Goal: Book appointment/travel/reservation

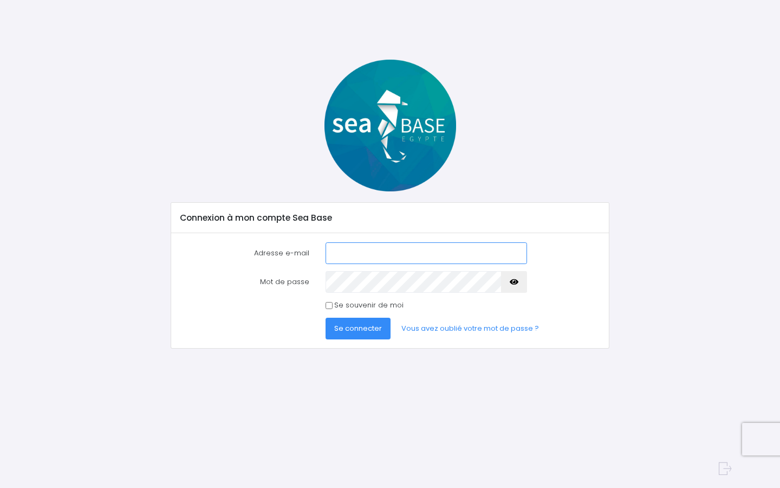
type input "delmelucas@gmail.com"
click at [355, 321] on button "Se connecter" at bounding box center [358, 329] width 65 height 22
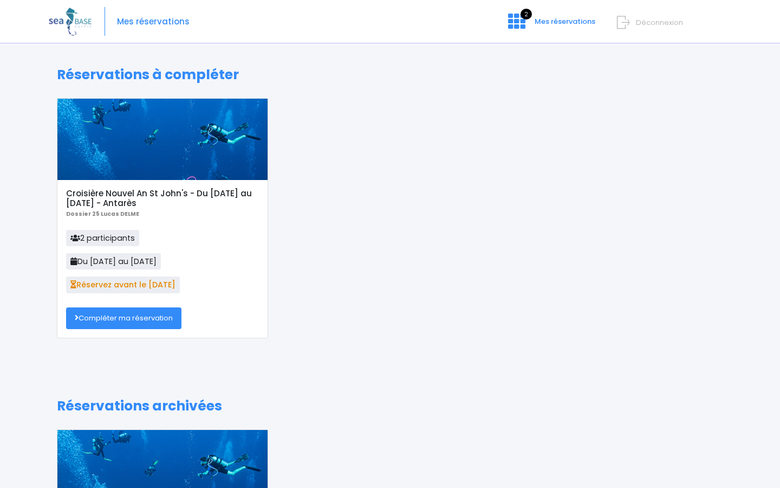
click at [150, 316] on link "Compléter ma réservation" at bounding box center [123, 318] width 115 height 22
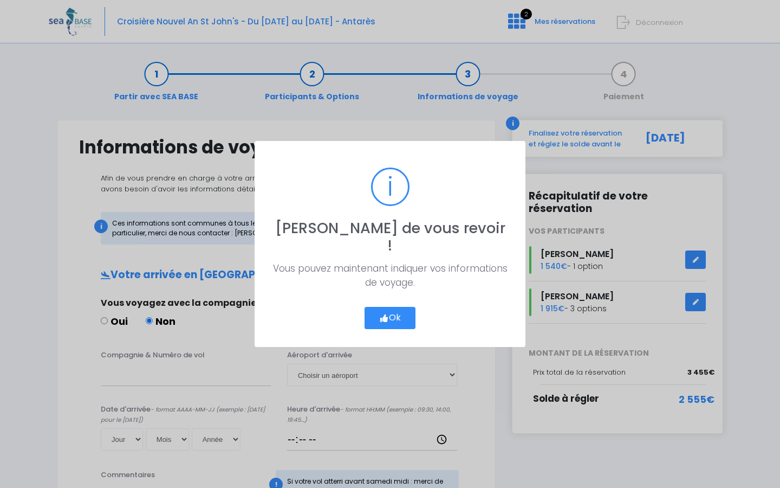
click at [388, 309] on button "Ok" at bounding box center [390, 318] width 51 height 23
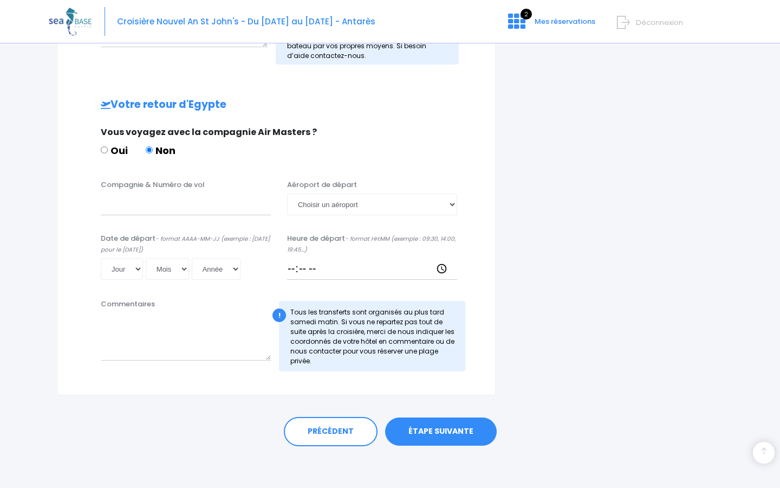
scroll to position [483, 0]
click at [337, 431] on link "PRÉCÉDENT" at bounding box center [331, 431] width 94 height 29
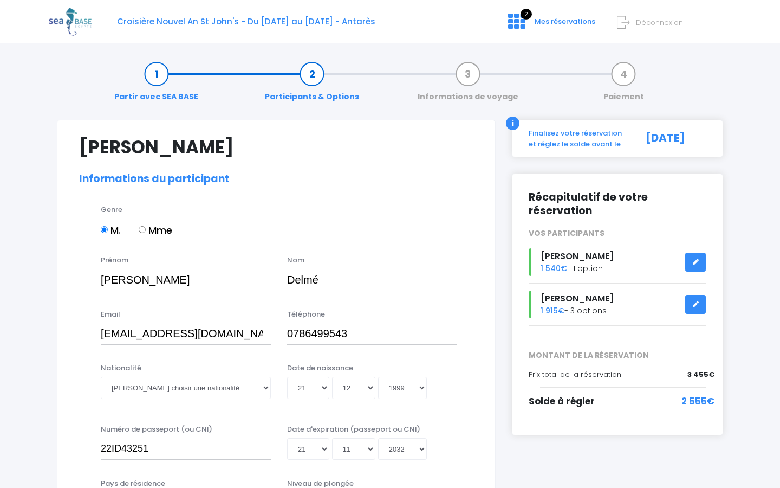
select select "PADI Advanced OW diver"
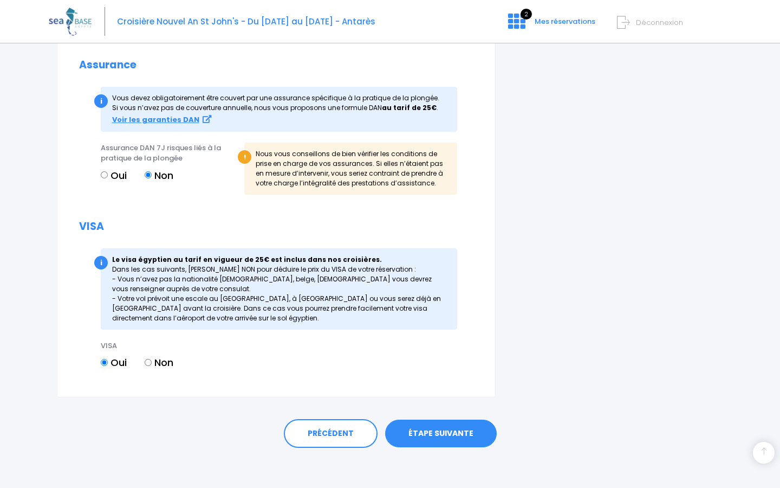
scroll to position [1156, 0]
click at [458, 436] on link "ÉTAPE SUIVANTE" at bounding box center [441, 434] width 112 height 28
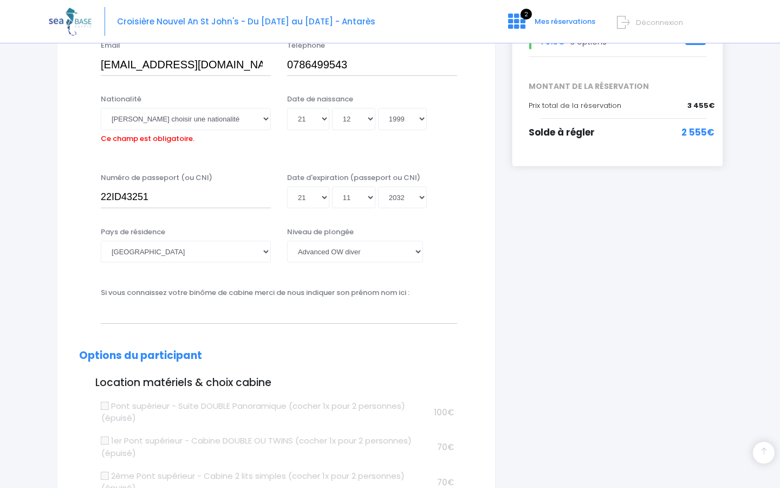
scroll to position [268, 0]
select select "Française"
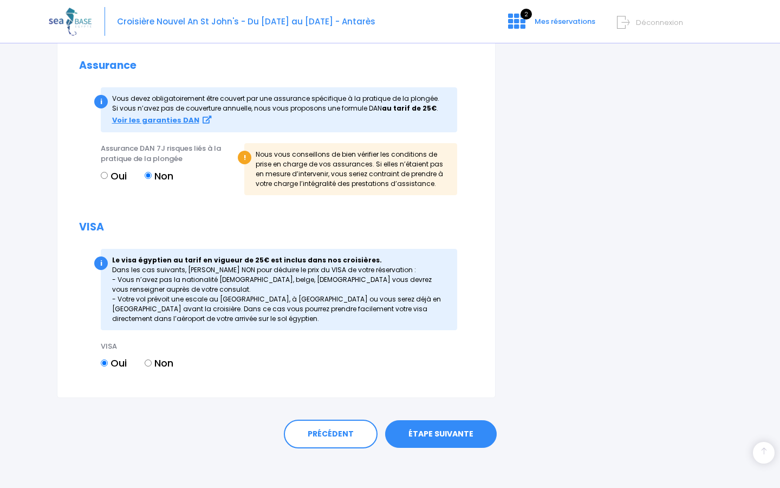
click at [445, 425] on link "ÉTAPE SUIVANTE" at bounding box center [441, 434] width 112 height 28
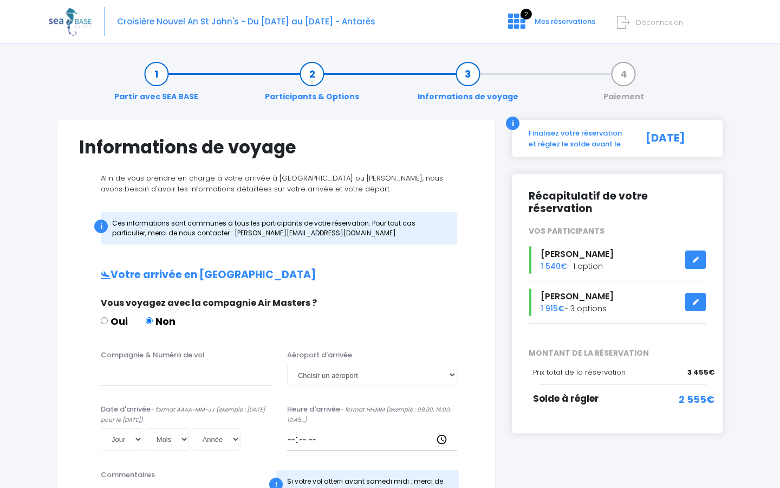
click at [697, 250] on link at bounding box center [695, 259] width 21 height 19
click at [699, 250] on link at bounding box center [695, 259] width 21 height 19
click at [697, 250] on link at bounding box center [695, 259] width 21 height 19
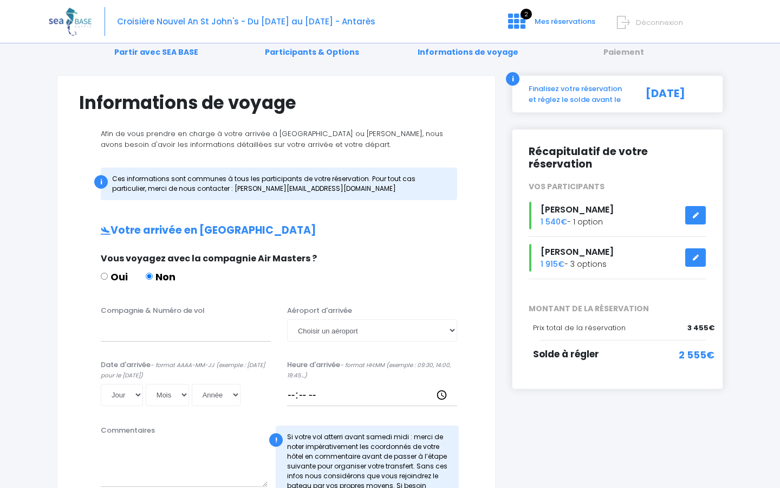
click at [580, 251] on div "Sophie Bertin 1 915€ - 3 options" at bounding box center [618, 258] width 194 height 28
click at [692, 248] on link at bounding box center [695, 257] width 21 height 19
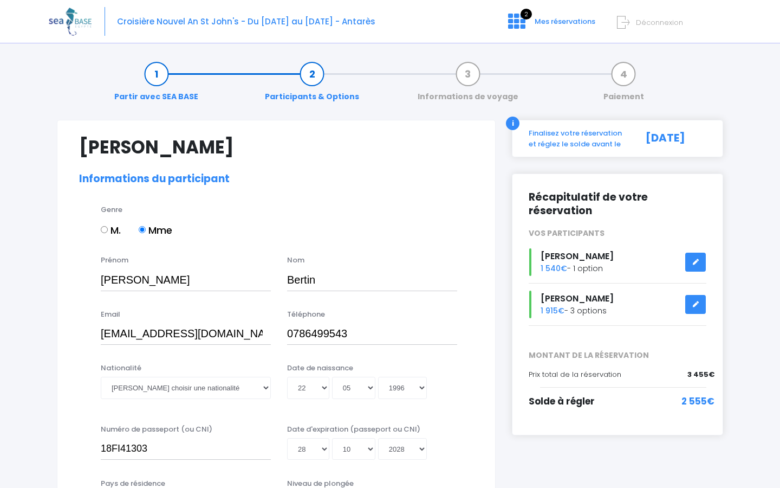
select select "PADI Open Water diver"
select select "38/39"
select select "S"
select select "XS"
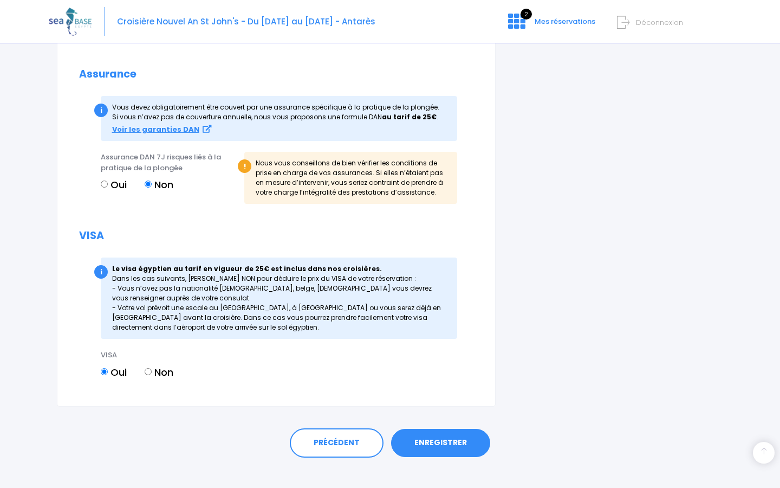
scroll to position [1276, 0]
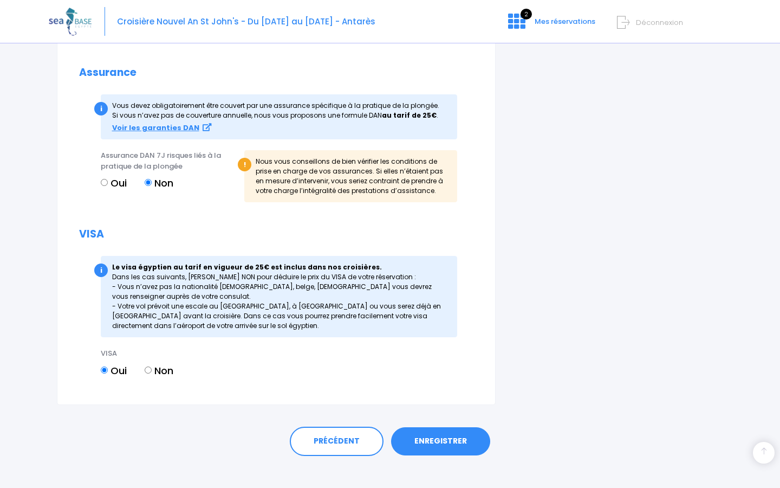
click at [457, 441] on link "ENREGISTRER" at bounding box center [440, 441] width 99 height 28
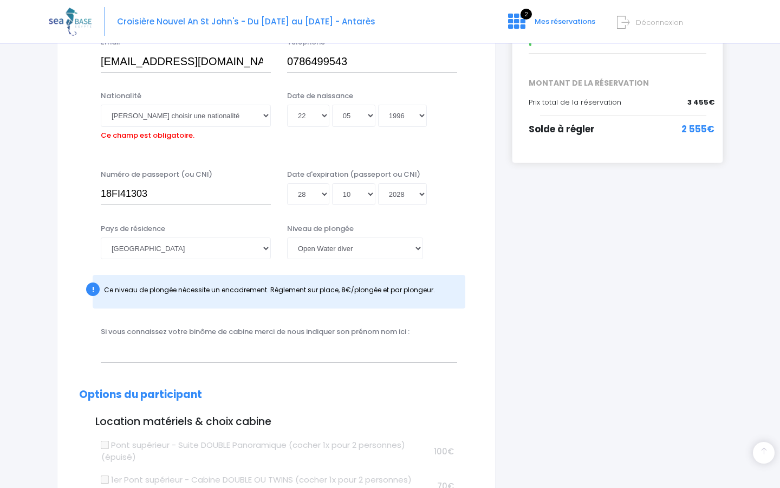
scroll to position [268, 0]
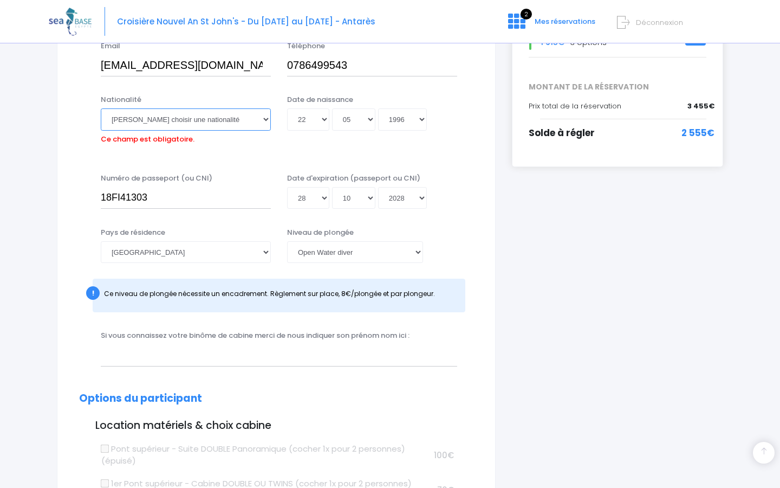
select select "Française"
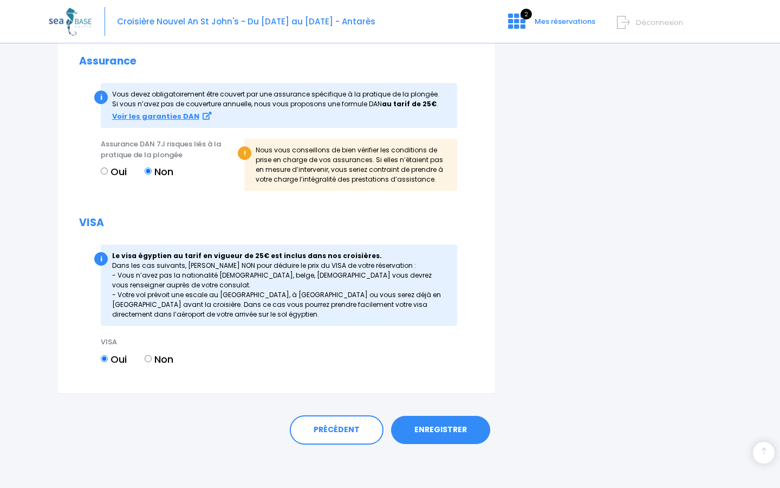
scroll to position [1283, 0]
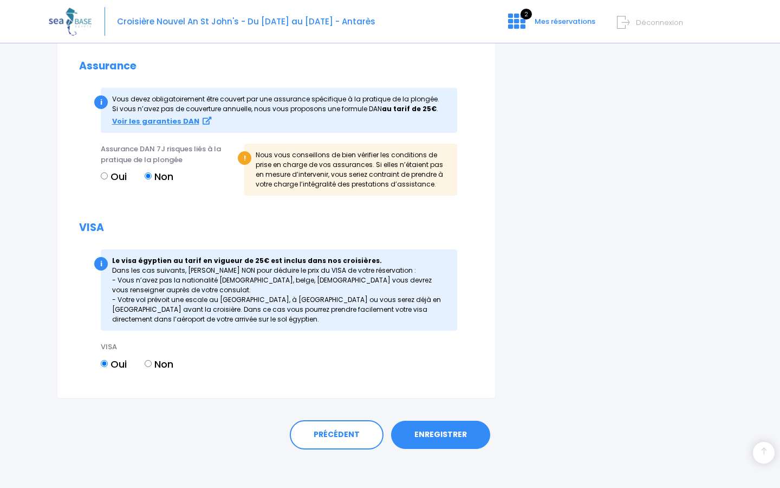
click at [431, 430] on link "ENREGISTRER" at bounding box center [440, 434] width 99 height 28
